Goal: Task Accomplishment & Management: Use online tool/utility

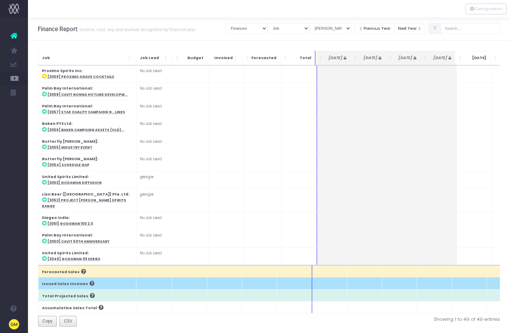
select select "finances"
select select "job"
select select "billing"
click at [471, 31] on input "text" at bounding box center [470, 28] width 59 height 11
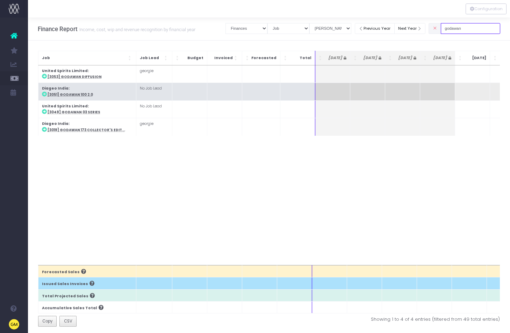
type input "godawan"
click at [82, 94] on abbr "[3051] Godawan 100 2.0" at bounding box center [70, 94] width 45 height 5
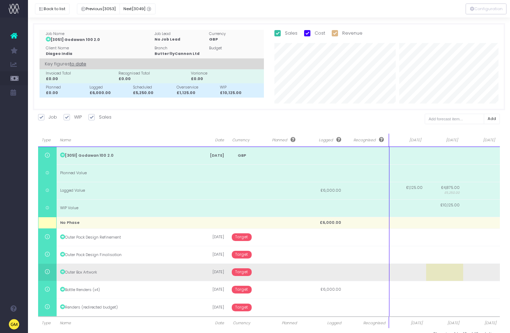
scroll to position [14, 0]
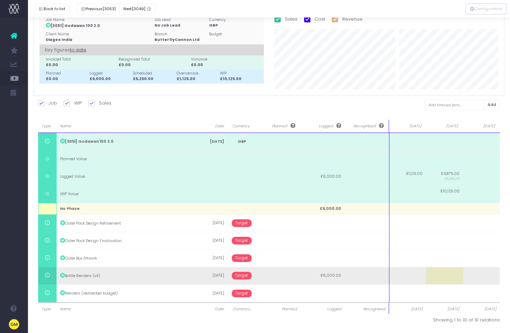
click at [401, 276] on td at bounding box center [407, 275] width 37 height 17
type input "2997"
click at [442, 276] on body "Oh my... this is bad. [PERSON_NAME] wasn't able to load this page. Please conta…" at bounding box center [255, 152] width 510 height 333
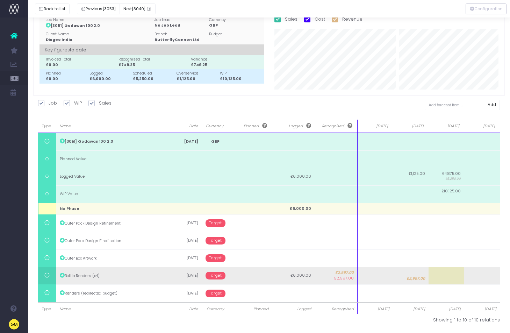
click at [445, 279] on td at bounding box center [447, 275] width 36 height 17
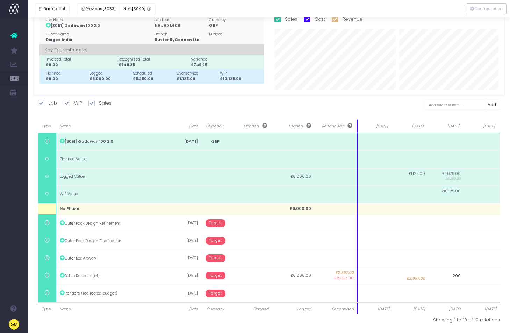
type input "2000"
click at [322, 319] on body "Oh my... this is bad. [PERSON_NAME] wasn't able to load this page. Please conta…" at bounding box center [255, 152] width 510 height 333
click at [201, 316] on div "Type Name Date Currency Planned Logged Recognised [DATE] Sep [DATE] Nov 25 Type…" at bounding box center [269, 222] width 462 height 204
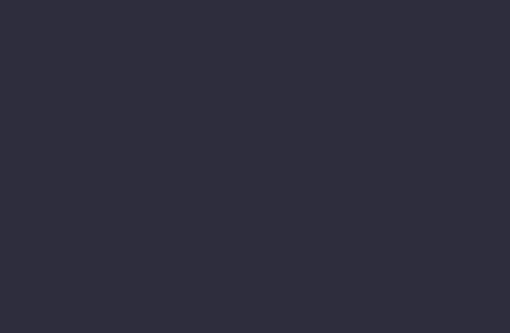
select select "finances"
select select "job"
select select "billing"
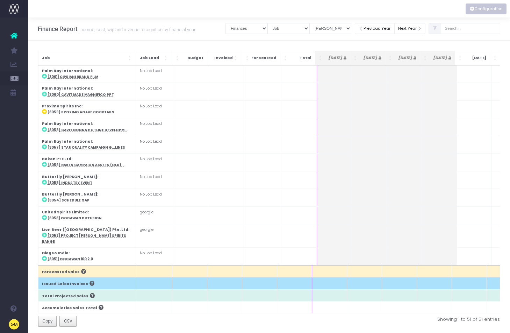
click at [486, 10] on button "Configuration" at bounding box center [486, 8] width 41 height 11
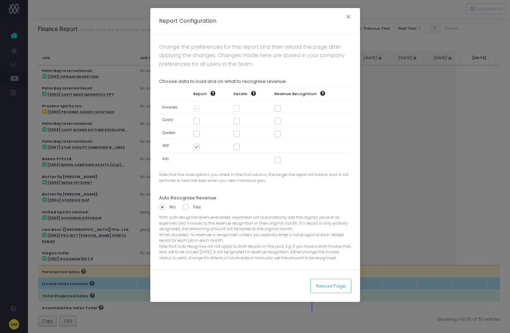
click at [442, 72] on div "Report Configuration × Change the preferences for this report and then reload t…" at bounding box center [255, 166] width 510 height 333
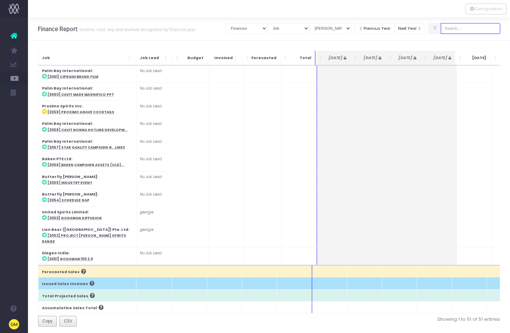
click at [467, 25] on input "text" at bounding box center [470, 28] width 59 height 11
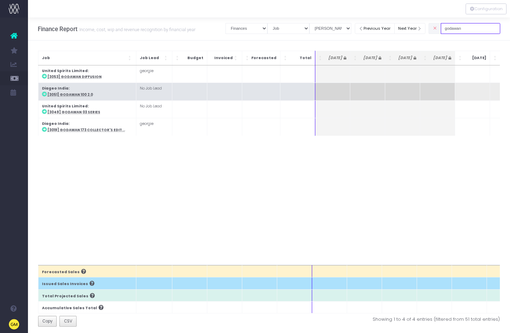
type input "godawan"
click at [65, 95] on abbr "[3051] Godawan 100 2.0" at bounding box center [70, 94] width 45 height 5
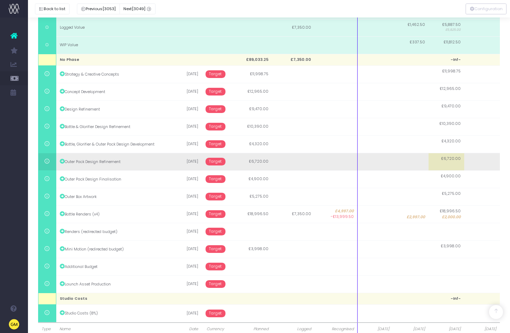
scroll to position [183, 0]
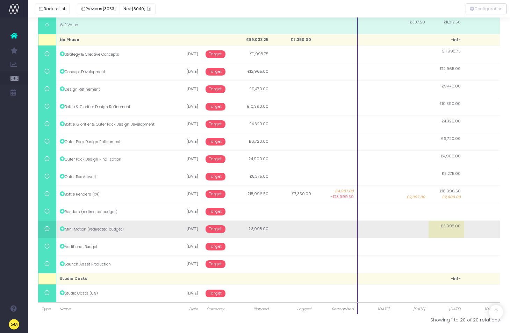
click at [451, 226] on span "£3,998.00" at bounding box center [451, 226] width 20 height 6
type input "3998"
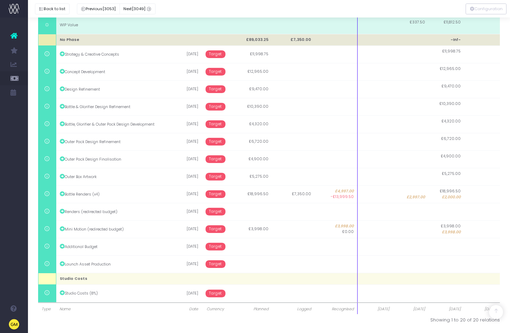
scroll to position [0, 0]
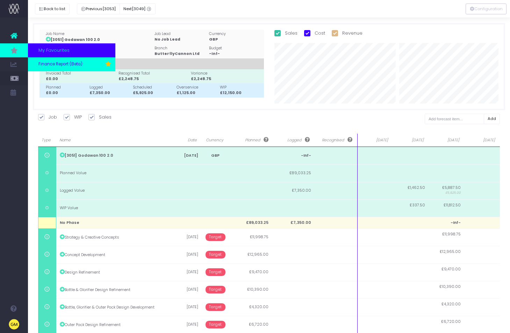
click at [80, 63] on span "Finance Report (Beta)" at bounding box center [60, 64] width 44 height 6
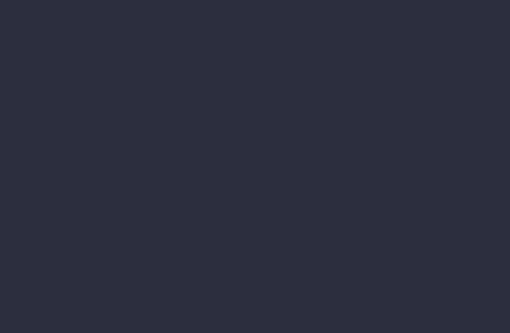
select select "finances"
select select "job"
select select "billing"
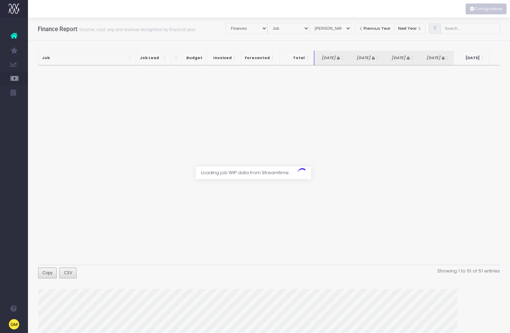
click at [483, 13] on button "Configuration" at bounding box center [486, 8] width 41 height 11
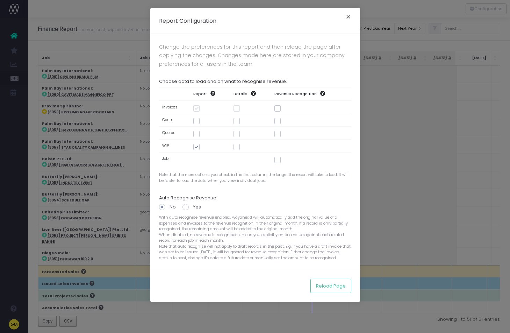
click at [348, 17] on button "×" at bounding box center [348, 17] width 15 height 11
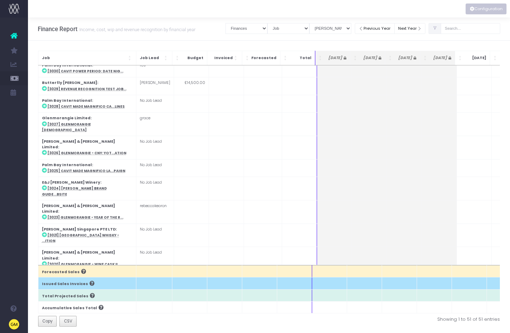
scroll to position [692, 0]
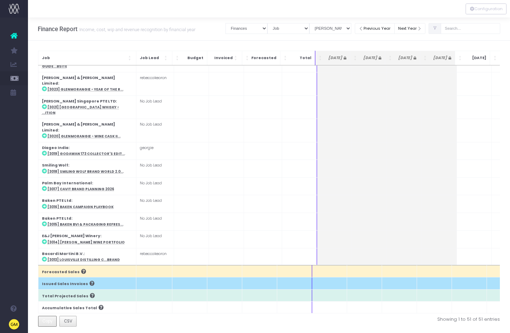
click at [42, 321] on button "Copy" at bounding box center [47, 321] width 19 height 11
click at [71, 322] on span "CSV" at bounding box center [68, 321] width 8 height 6
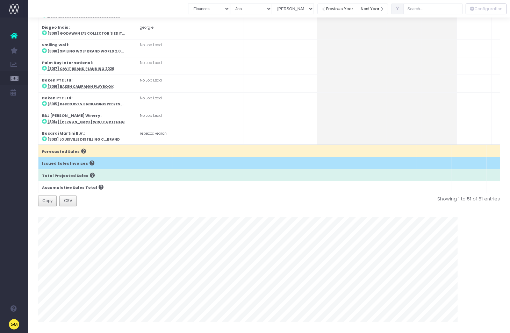
scroll to position [0, 0]
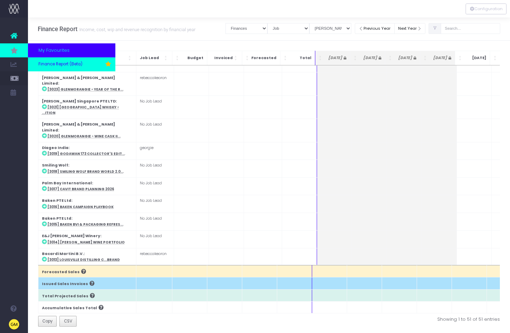
click at [55, 66] on span "Finance Report (Beta)" at bounding box center [60, 64] width 44 height 6
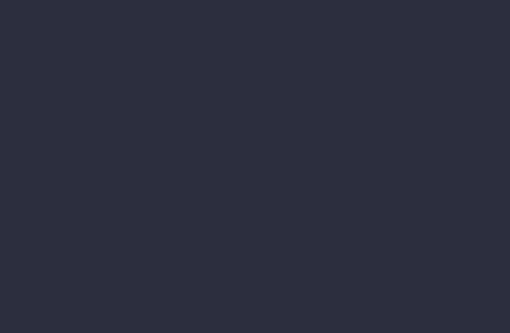
select select "finances"
select select "job"
select select "billing"
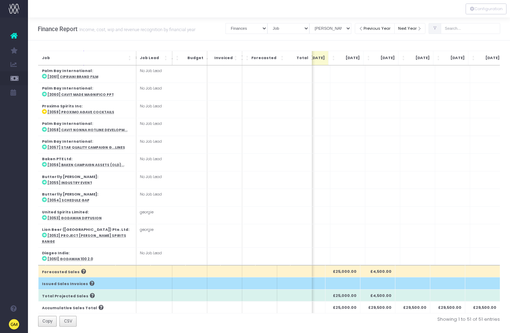
click at [0, 144] on div "Account Warning You are on a paid plan. My Favourites Finance Report (Beta) You…" at bounding box center [14, 174] width 28 height 315
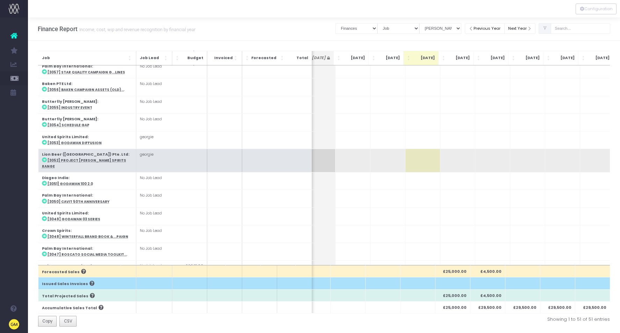
scroll to position [0, 121]
